Goal: Information Seeking & Learning: Learn about a topic

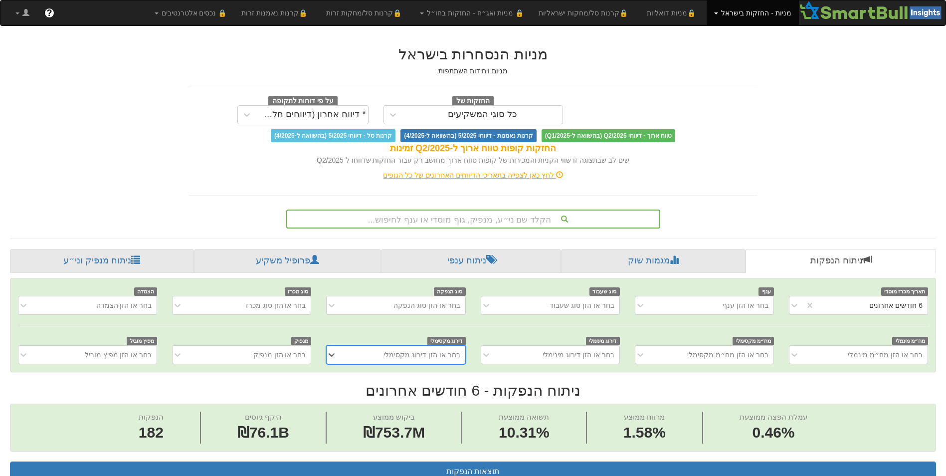
scroll to position [1, 0]
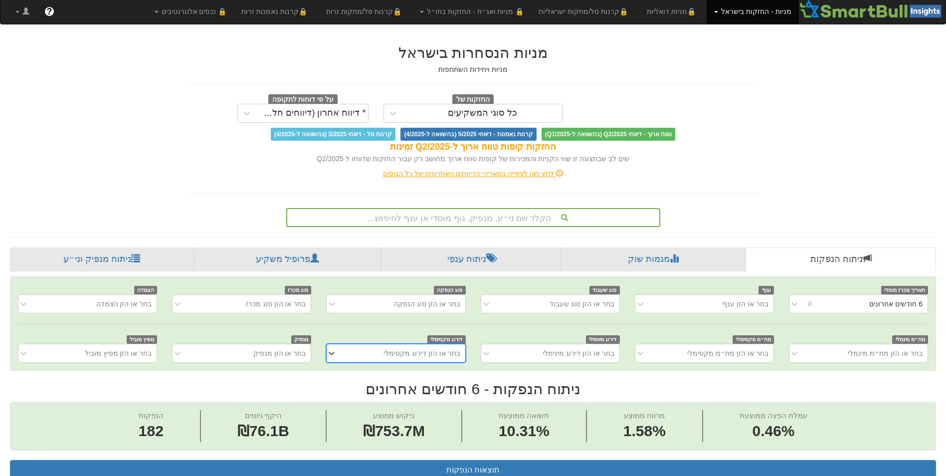
click at [480, 223] on div "הקלד שם ני״ע, מנפיק, גוף מוסדי או ענף לחיפוש..." at bounding box center [473, 217] width 372 height 17
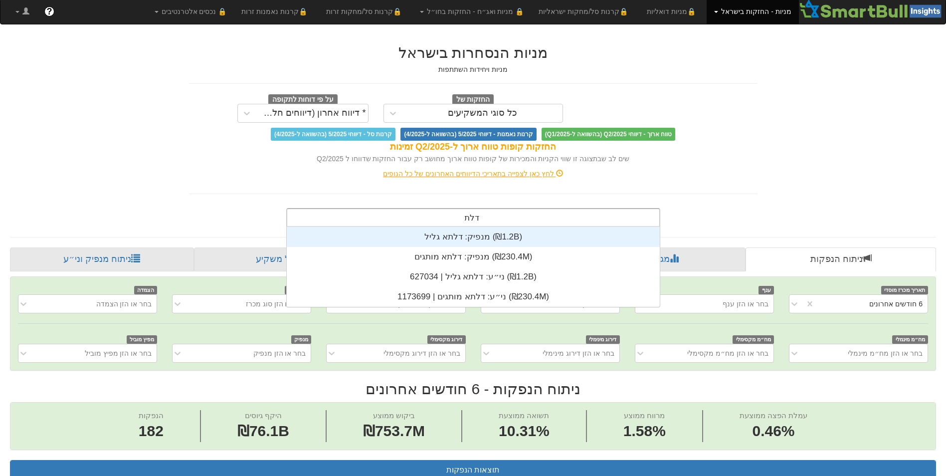
scroll to position [80, 0]
type input "דלתא"
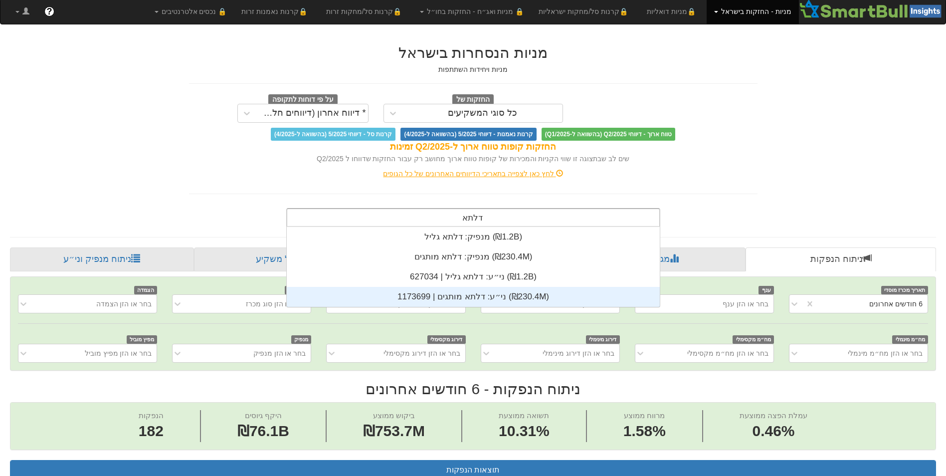
click at [463, 298] on div "ני״ע: ‏דלתא מותגים | 1173699 ‎(₪230.4M)‎" at bounding box center [473, 297] width 373 height 20
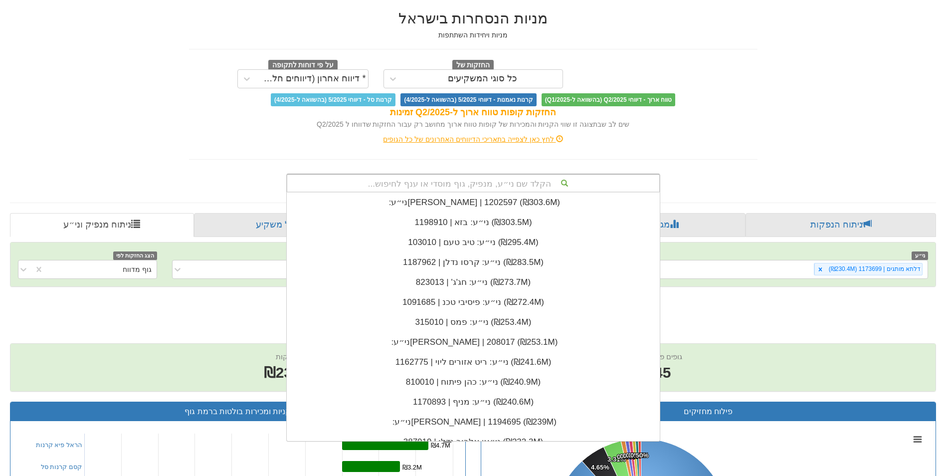
scroll to position [1, 0]
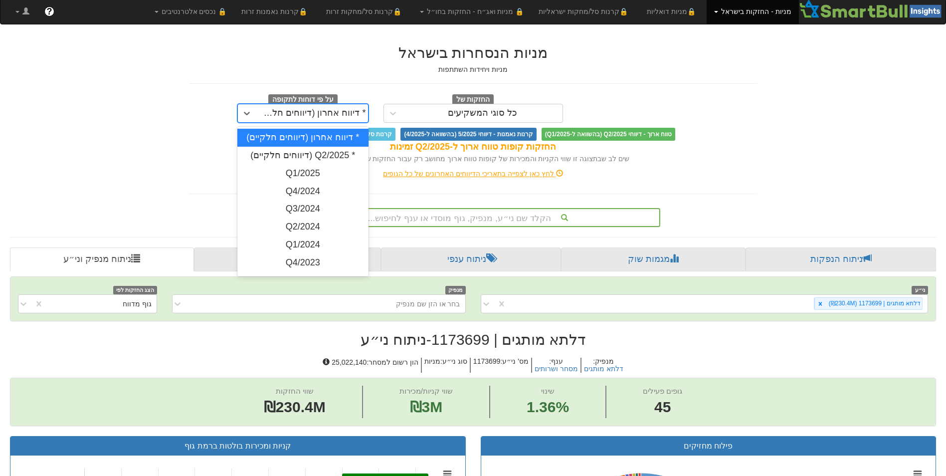
click at [326, 117] on div "* דיווח אחרון (דיווחים חלקיים)" at bounding box center [312, 113] width 108 height 10
click at [294, 189] on div "Q4/2024" at bounding box center [302, 191] width 131 height 18
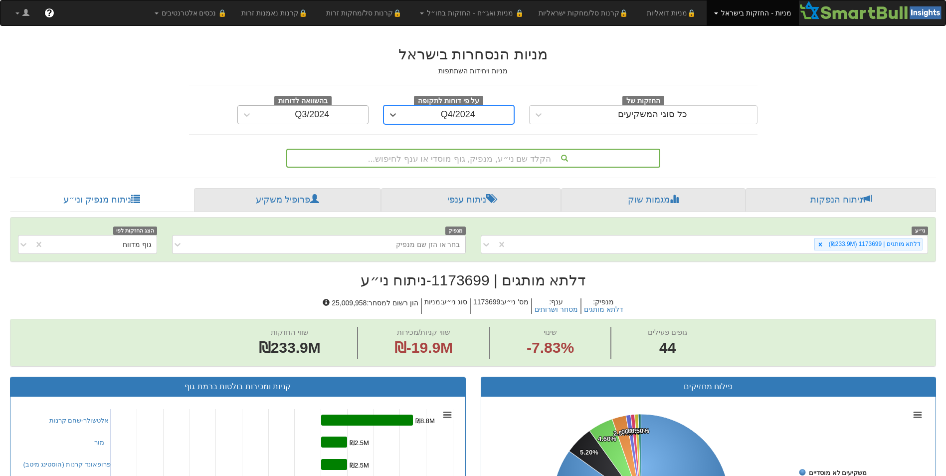
click at [293, 115] on div "Q3/2024" at bounding box center [312, 115] width 112 height 16
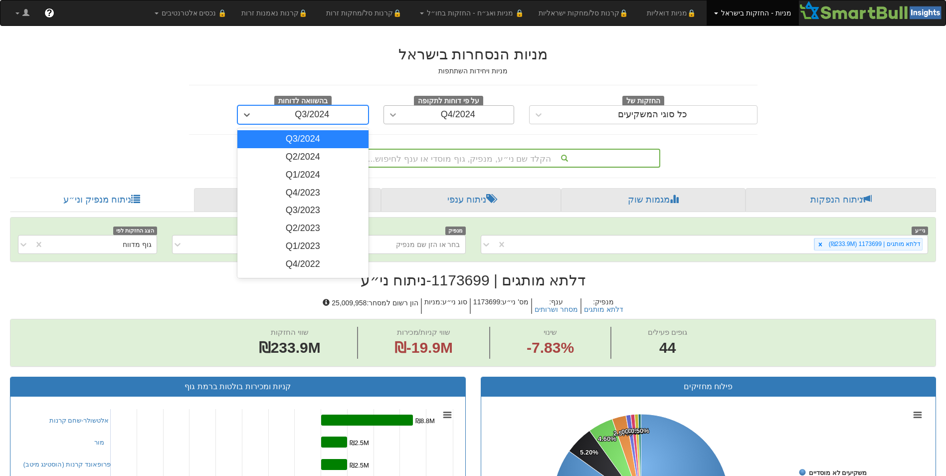
click at [400, 117] on div at bounding box center [393, 115] width 18 height 18
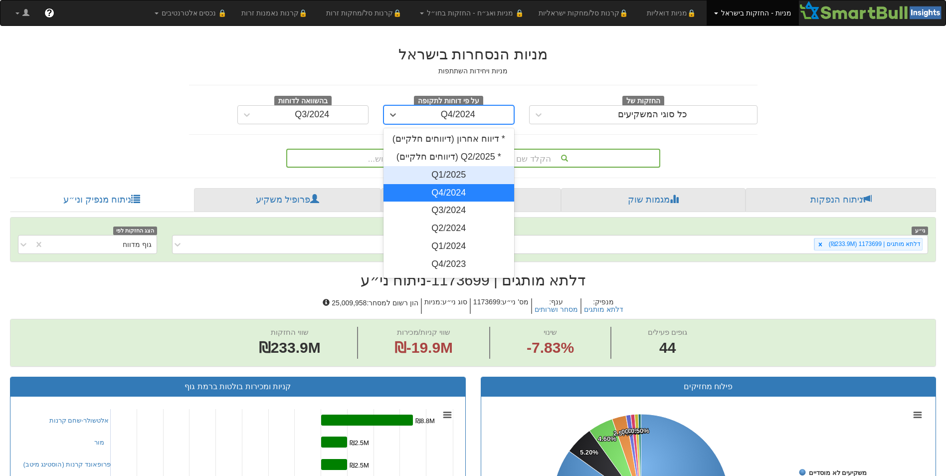
click at [437, 173] on div "Q1/2025" at bounding box center [448, 175] width 131 height 18
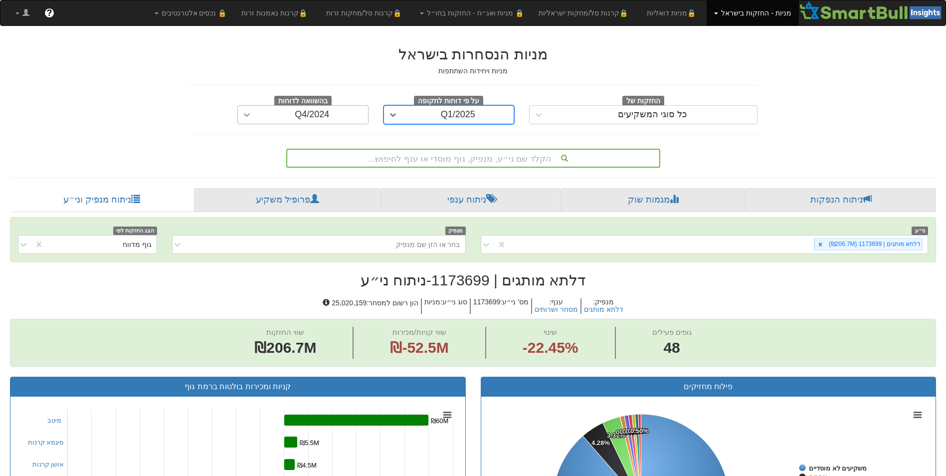
click at [254, 109] on div at bounding box center [247, 115] width 18 height 18
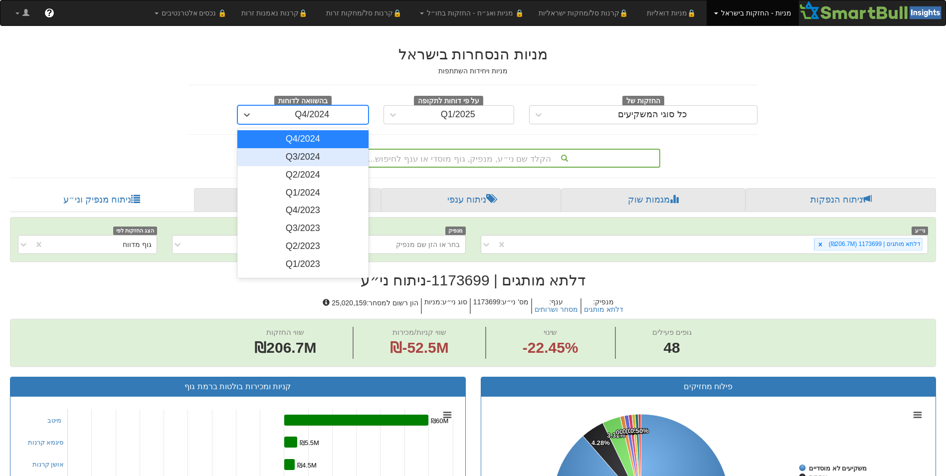
click at [283, 160] on div "Q3/2024" at bounding box center [302, 157] width 131 height 18
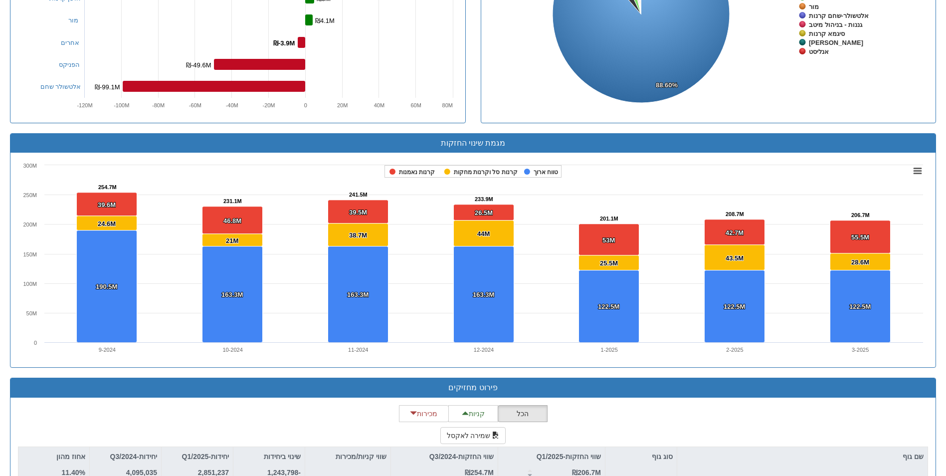
scroll to position [678, 0]
